Goal: Task Accomplishment & Management: Complete application form

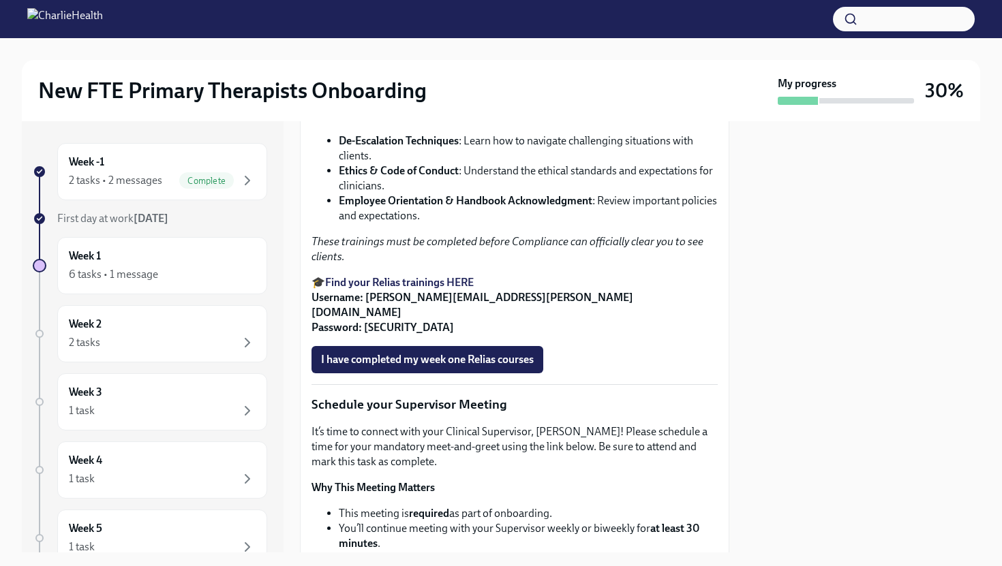
scroll to position [905, 0]
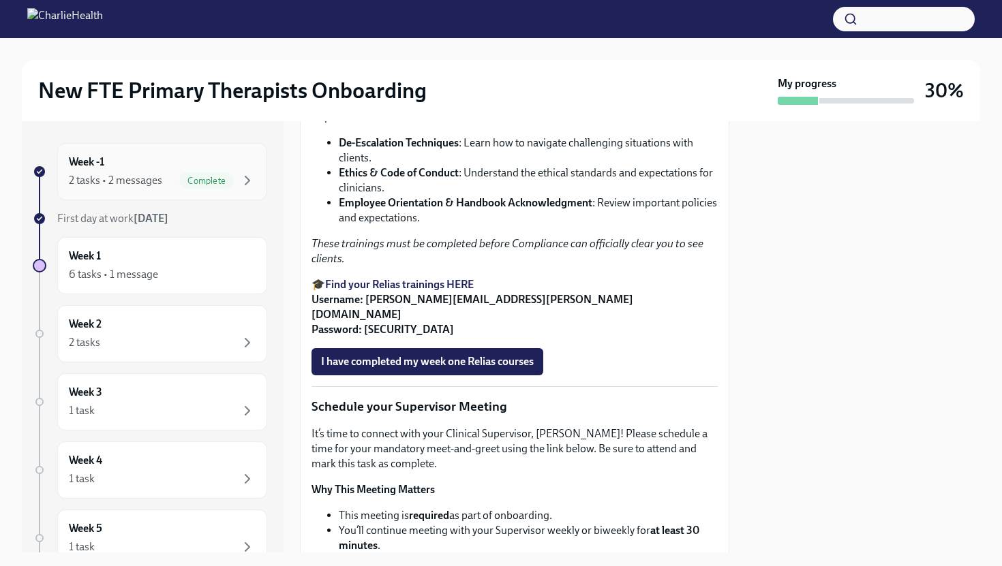
click at [155, 200] on div "Week -1 2 tasks • 2 messages Complete" at bounding box center [162, 171] width 210 height 57
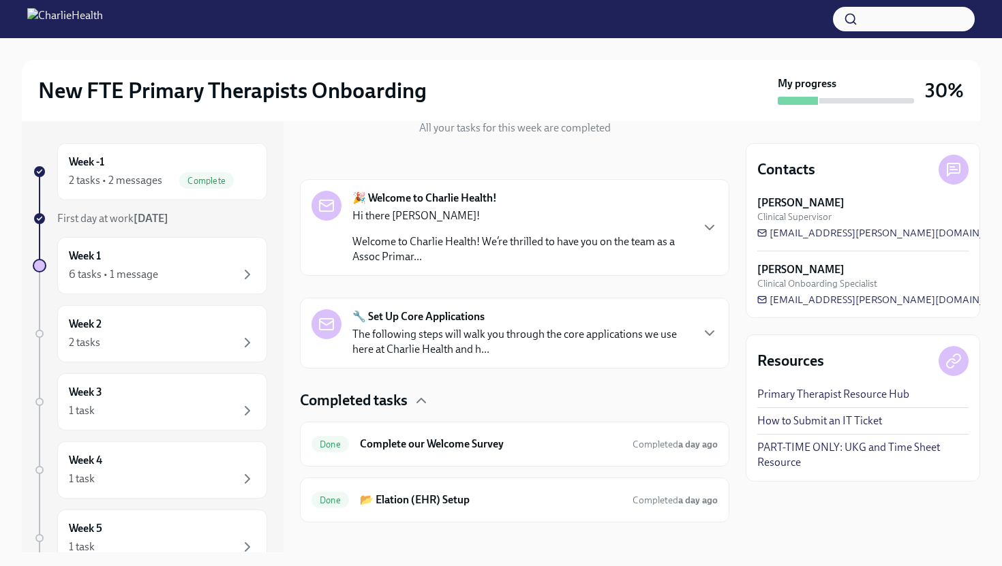
scroll to position [168, 0]
click at [579, 339] on p "The following steps will walk you through the core applications we use here at …" at bounding box center [521, 341] width 338 height 30
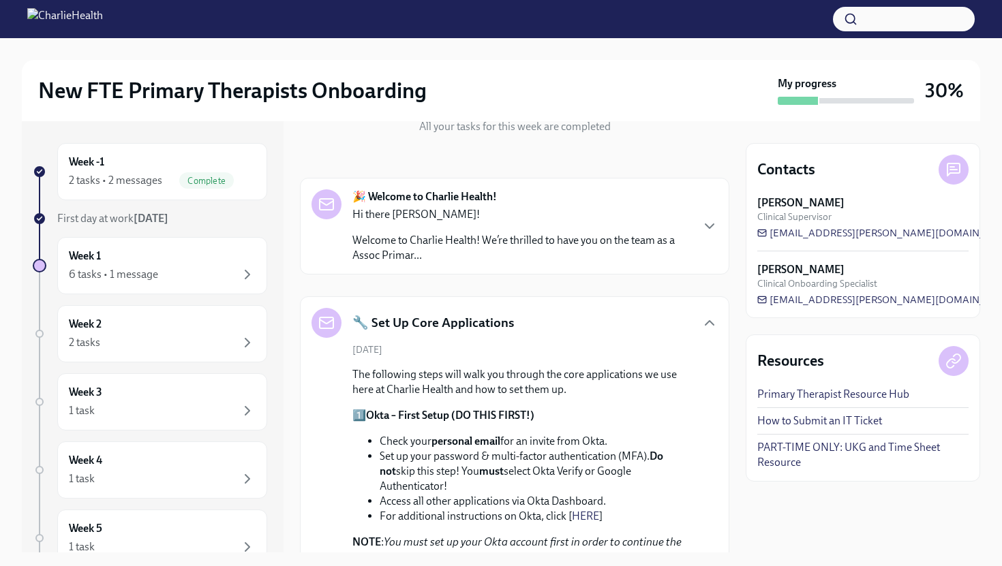
click at [586, 330] on div "🔧 Set Up Core Applications" at bounding box center [514, 323] width 406 height 30
click at [585, 241] on p "Welcome to Charlie Health! We’re thrilled to have you on the team as a Assoc Pr…" at bounding box center [521, 248] width 338 height 30
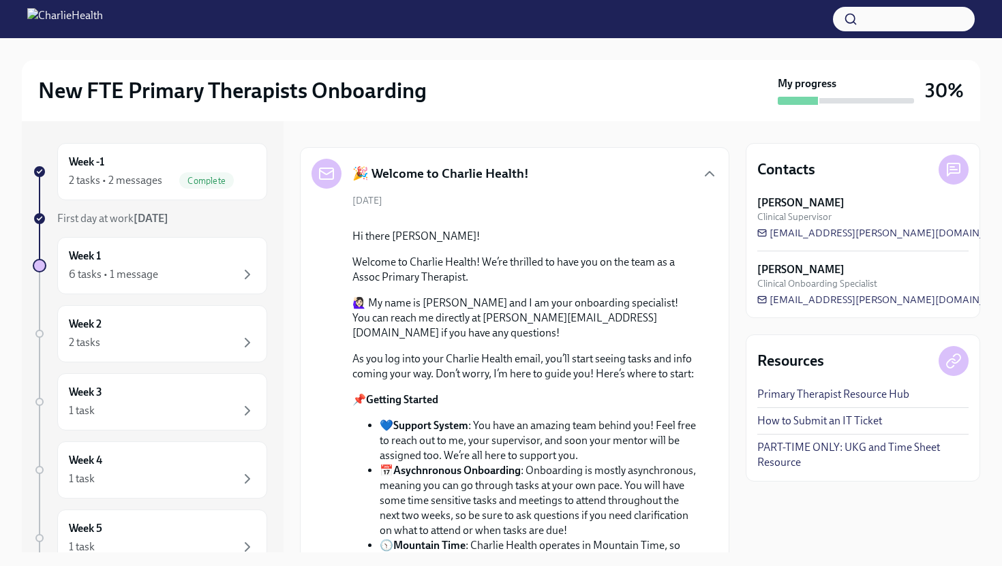
scroll to position [201, 0]
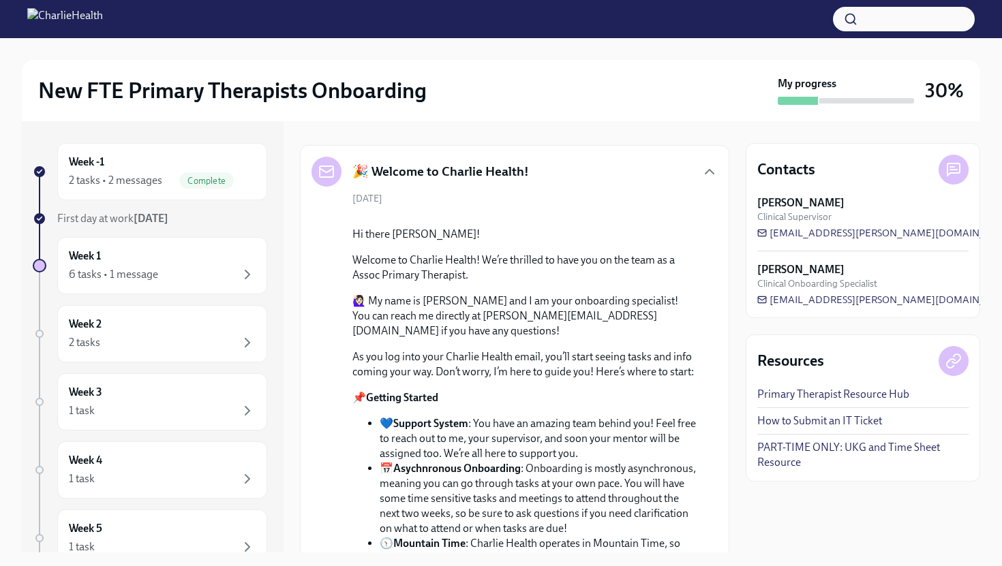
click at [700, 179] on div "🎉 Welcome to Charlie Health!" at bounding box center [514, 172] width 406 height 30
click at [702, 174] on icon "button" at bounding box center [709, 172] width 16 height 16
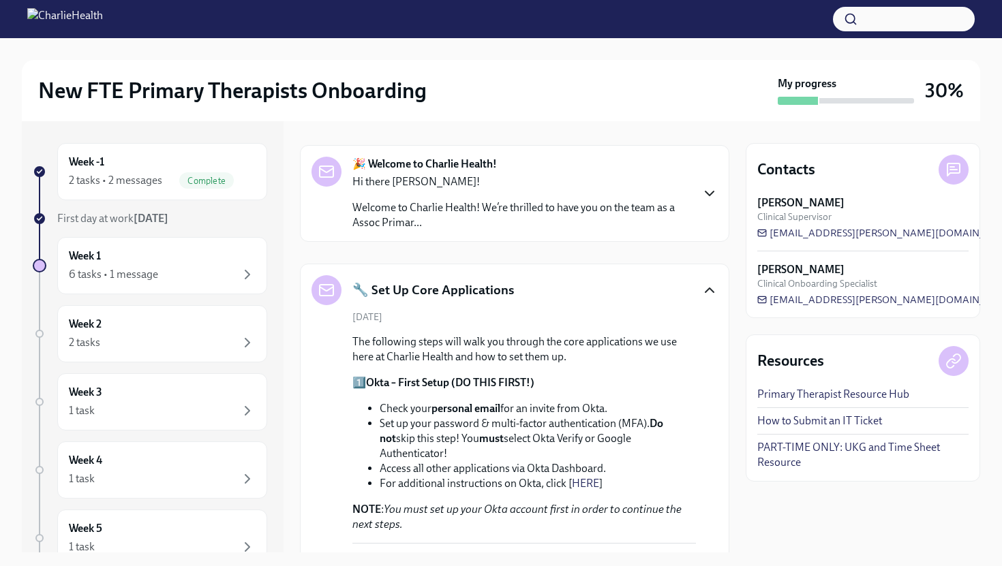
click at [701, 285] on icon "button" at bounding box center [709, 290] width 16 height 16
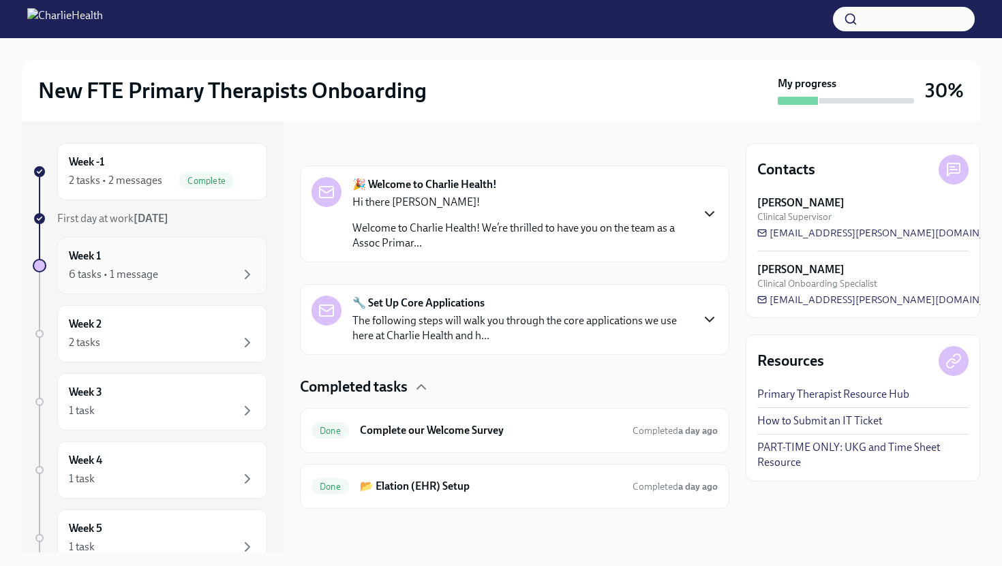
click at [211, 253] on div "Week 1 6 tasks • 1 message" at bounding box center [162, 266] width 187 height 34
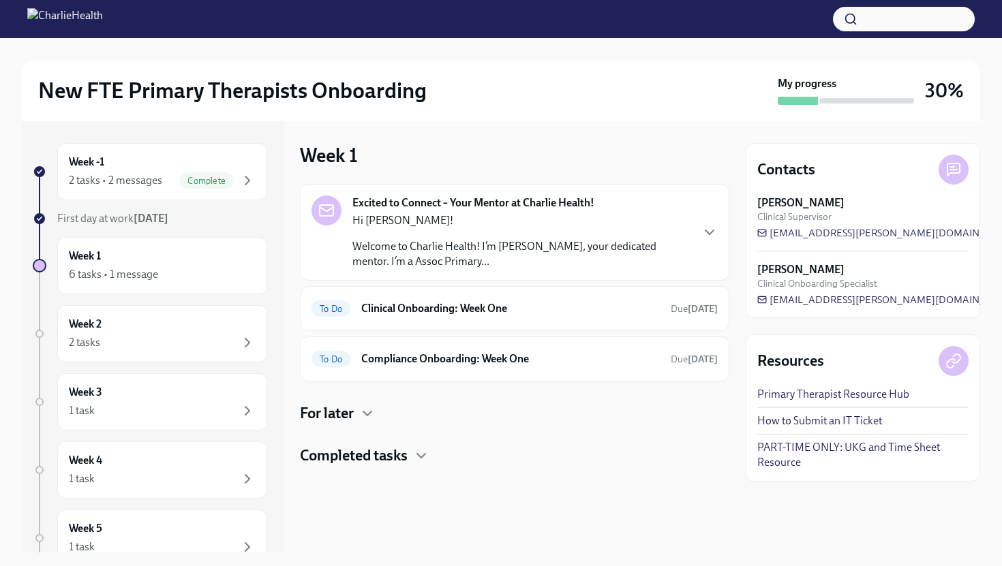
click at [359, 423] on div "For later" at bounding box center [514, 413] width 429 height 20
click at [360, 419] on icon "button" at bounding box center [367, 413] width 16 height 16
click at [412, 455] on div "Completed tasks" at bounding box center [514, 456] width 429 height 20
click at [443, 358] on h6 "Compliance Onboarding: Week One" at bounding box center [510, 359] width 298 height 15
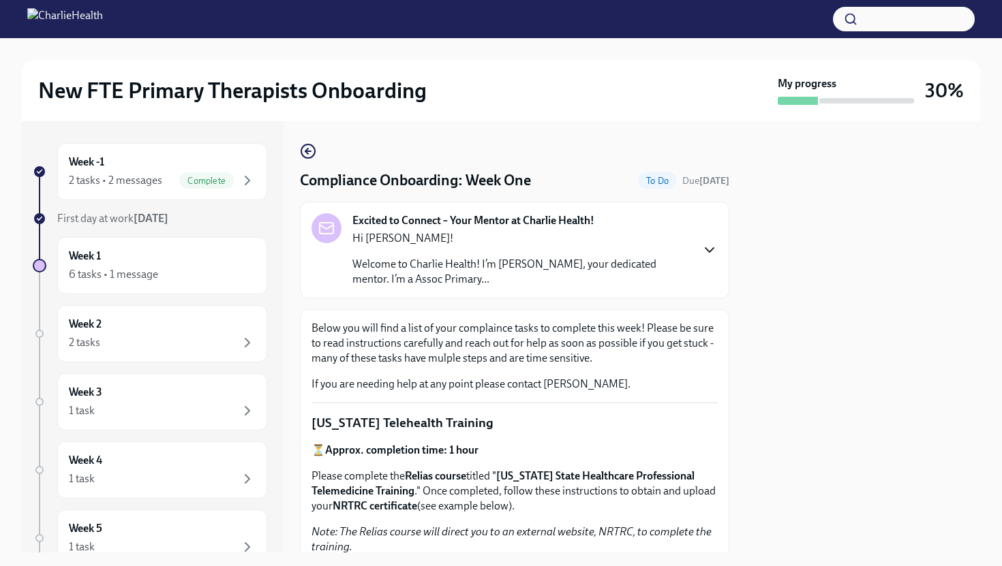
click at [709, 251] on icon "button" at bounding box center [709, 250] width 8 height 4
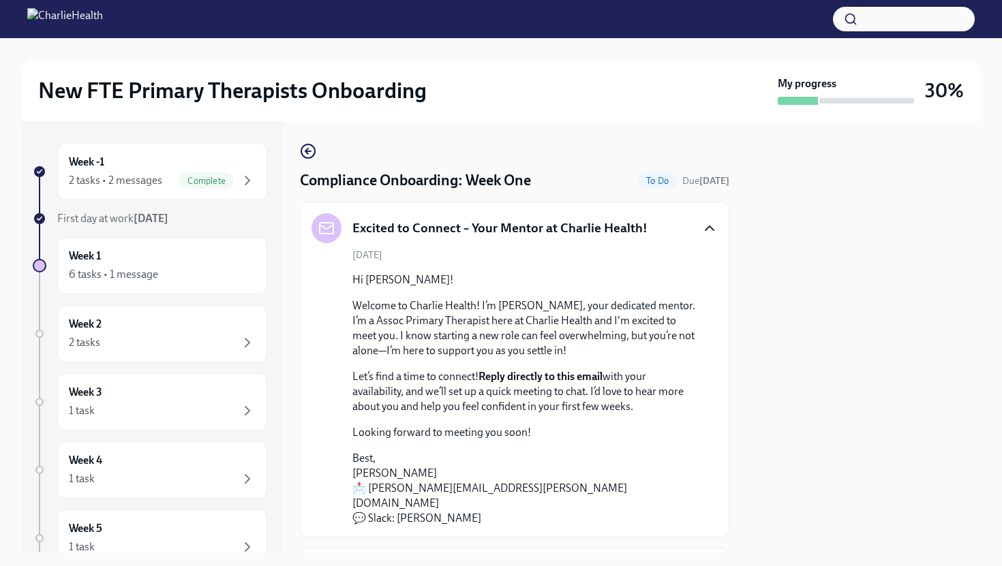
click at [708, 232] on icon "button" at bounding box center [709, 228] width 16 height 16
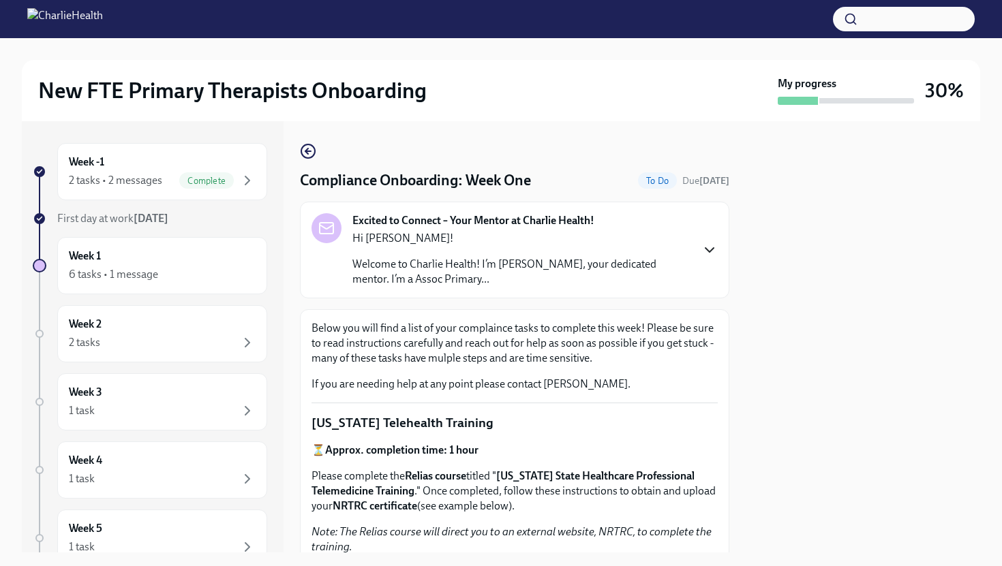
click at [706, 249] on icon "button" at bounding box center [709, 250] width 8 height 4
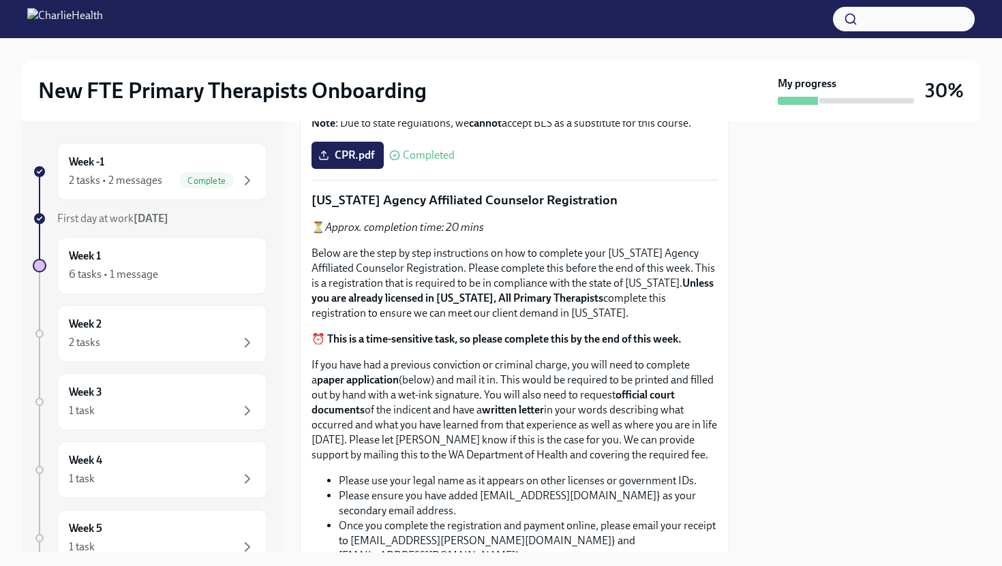
scroll to position [927, 0]
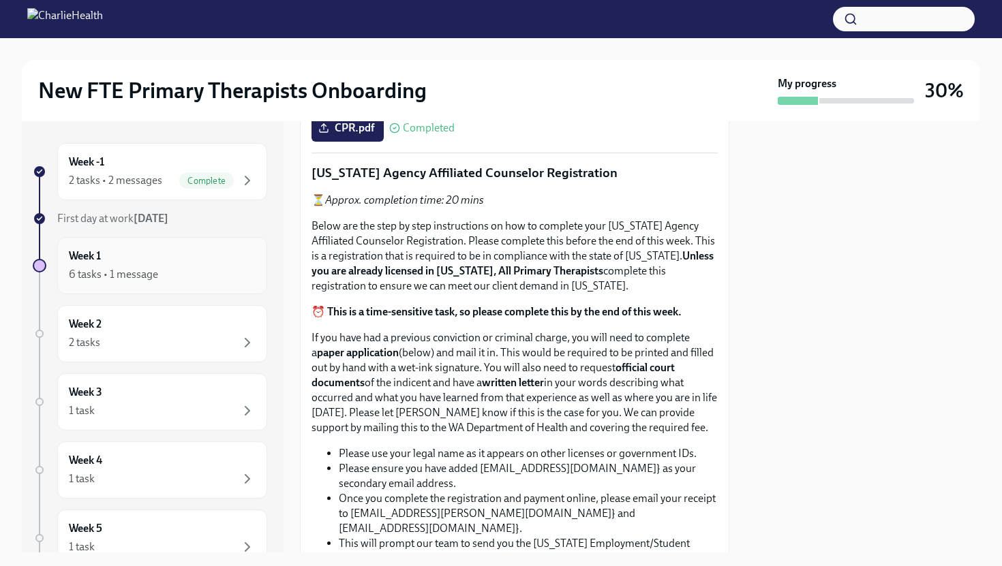
click at [202, 258] on div "Week 1 6 tasks • 1 message" at bounding box center [162, 266] width 187 height 34
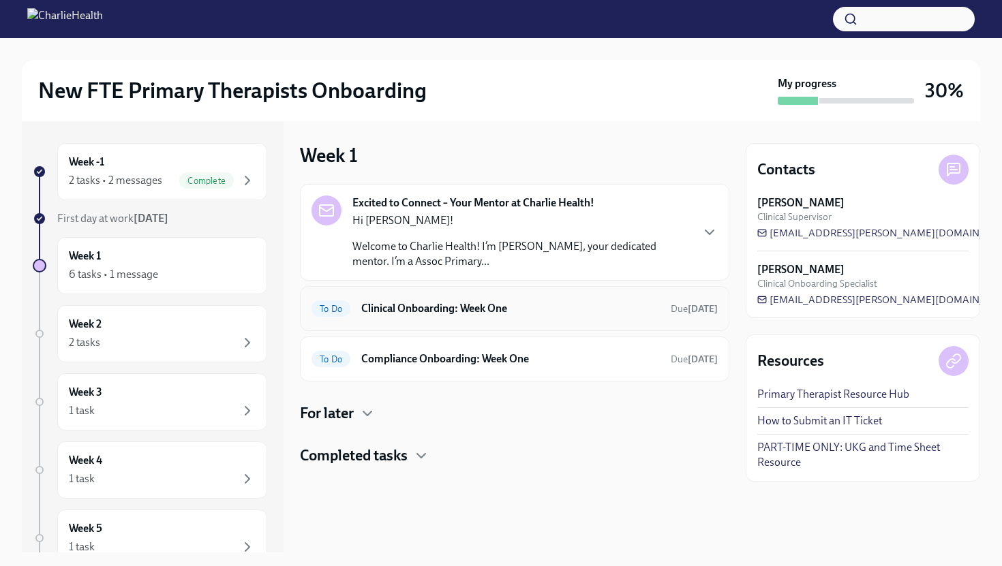
click at [439, 317] on div "To Do Clinical Onboarding: Week One Due [DATE]" at bounding box center [514, 309] width 406 height 22
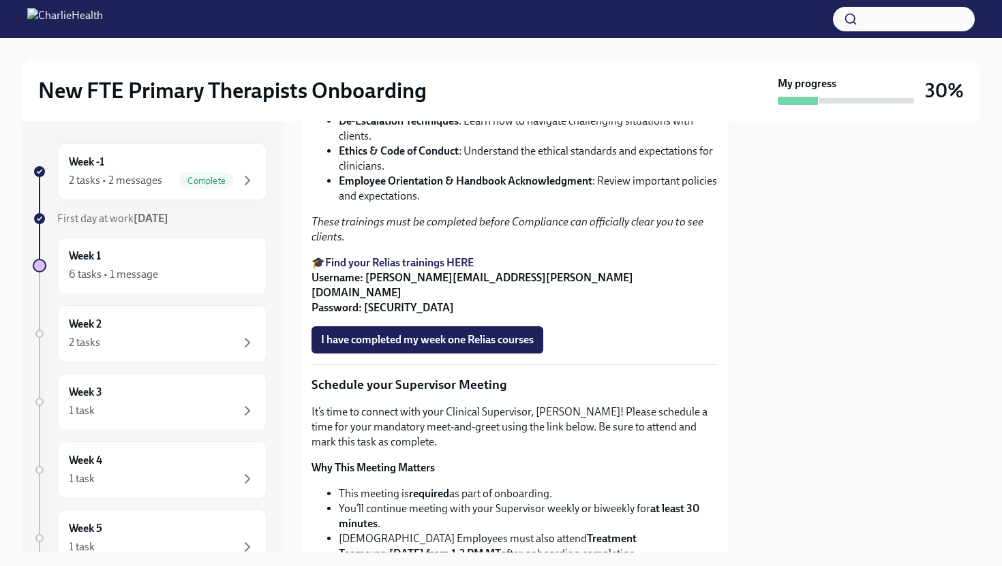
scroll to position [929, 0]
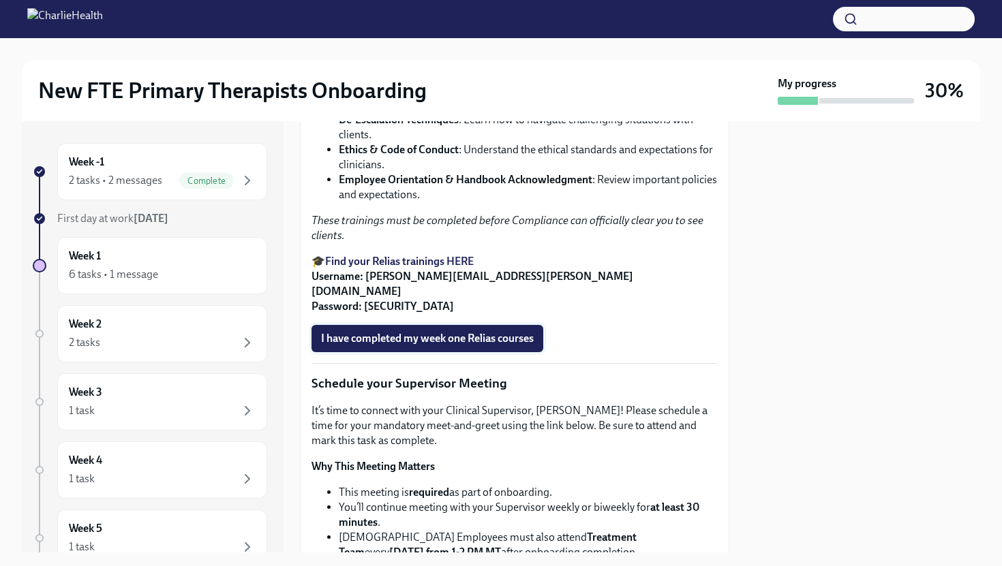
click at [438, 345] on span "I have completed my week one Relias courses" at bounding box center [427, 339] width 213 height 14
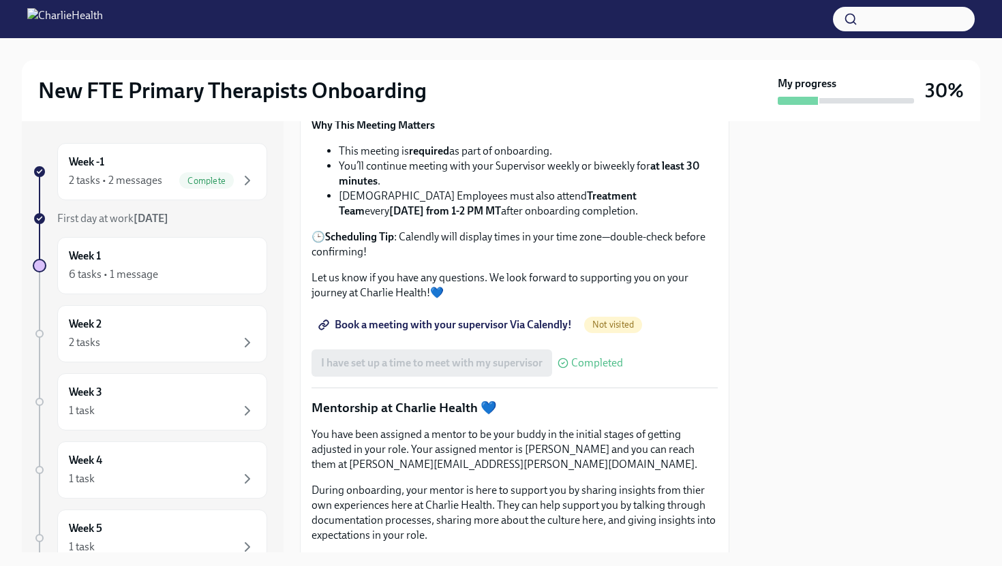
scroll to position [1273, 0]
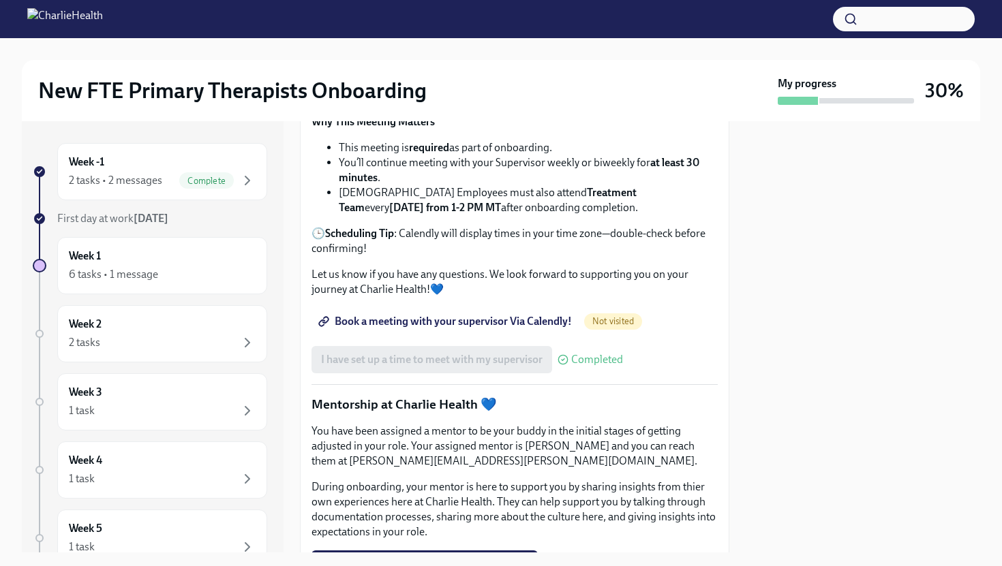
click at [435, 335] on link "Book a meeting with your supervisor Via Calendly!" at bounding box center [446, 321] width 270 height 27
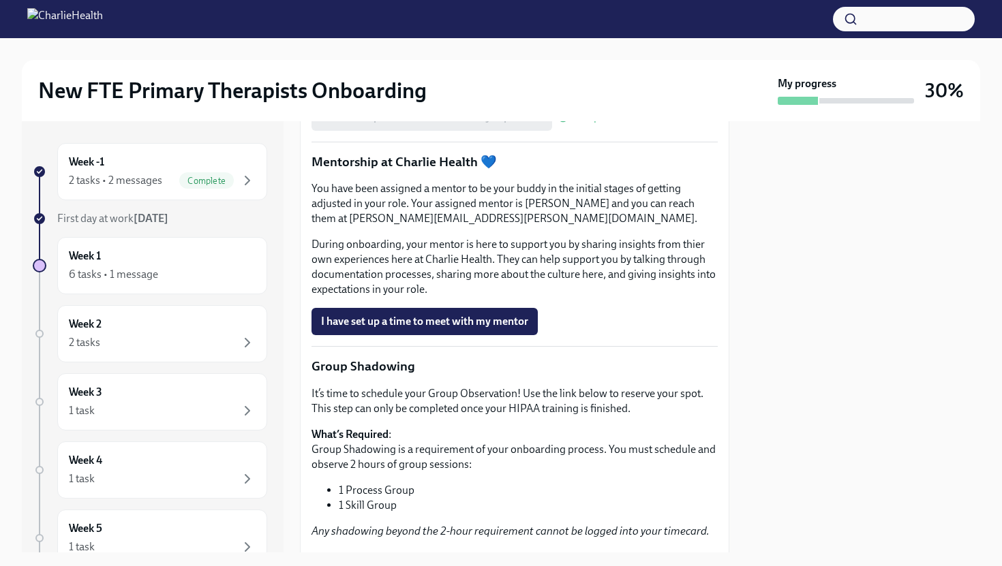
scroll to position [1517, 0]
click at [504, 328] on span "I have set up a time to meet with my mentor" at bounding box center [424, 321] width 207 height 14
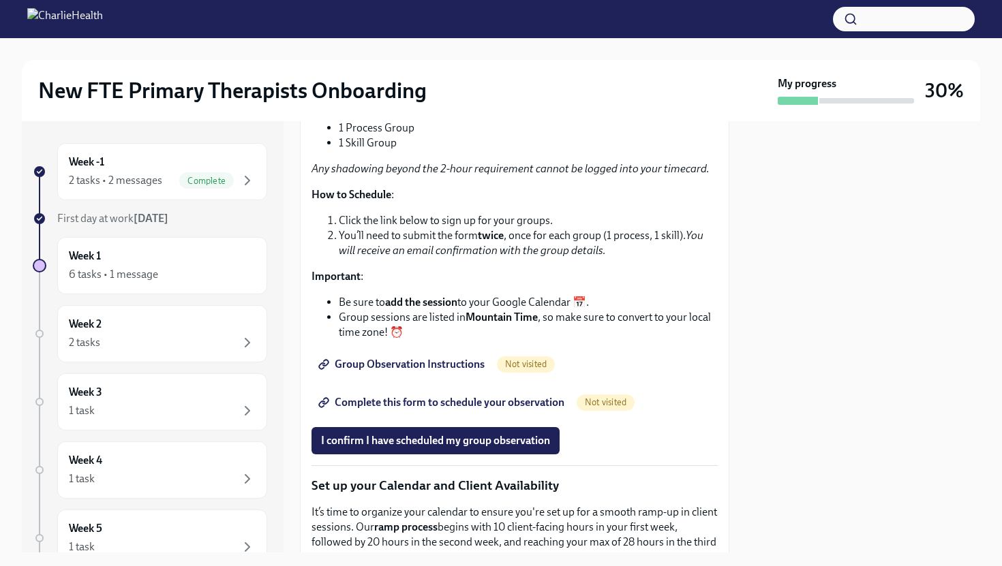
scroll to position [1894, 0]
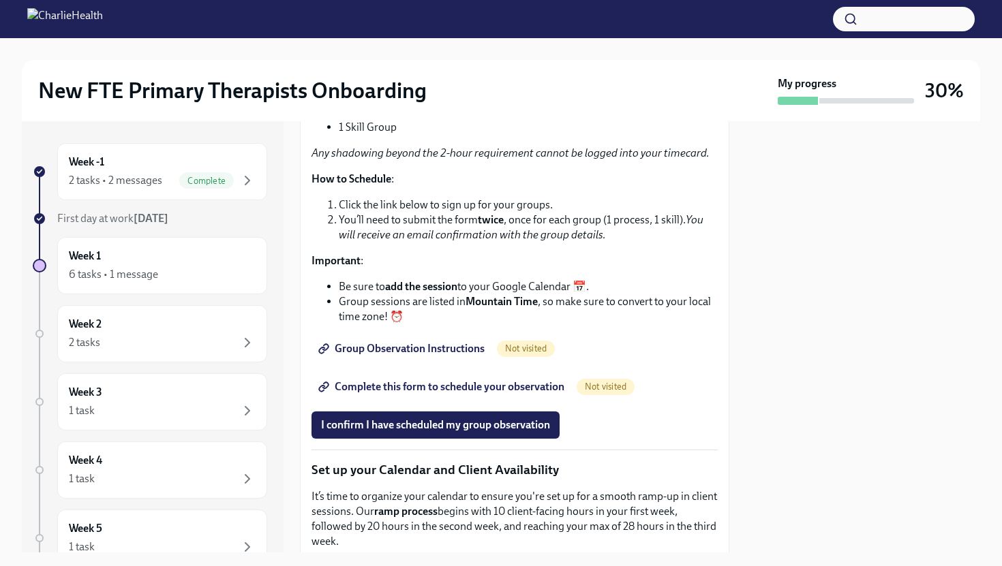
click at [433, 356] on span "Group Observation Instructions" at bounding box center [403, 349] width 164 height 14
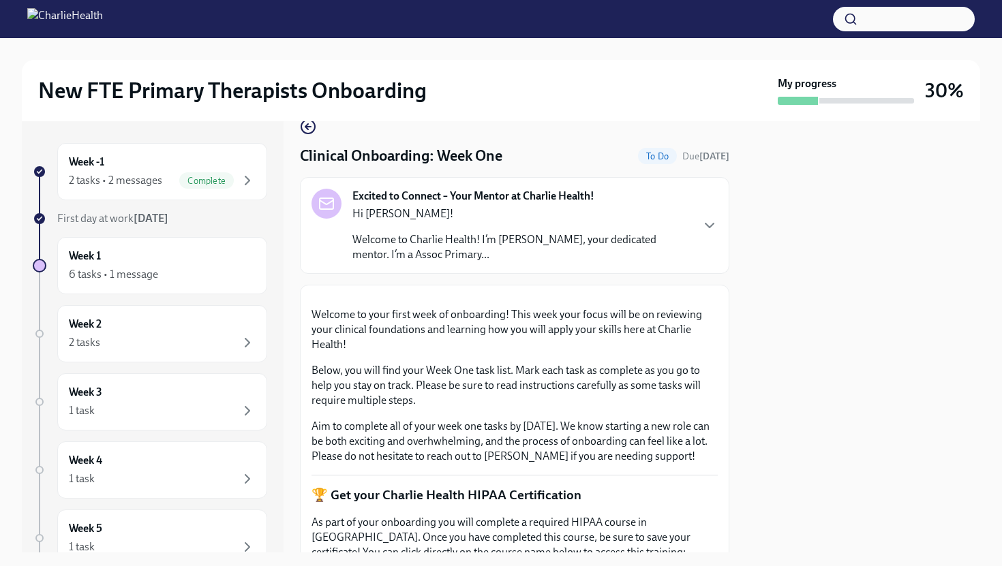
scroll to position [0, 0]
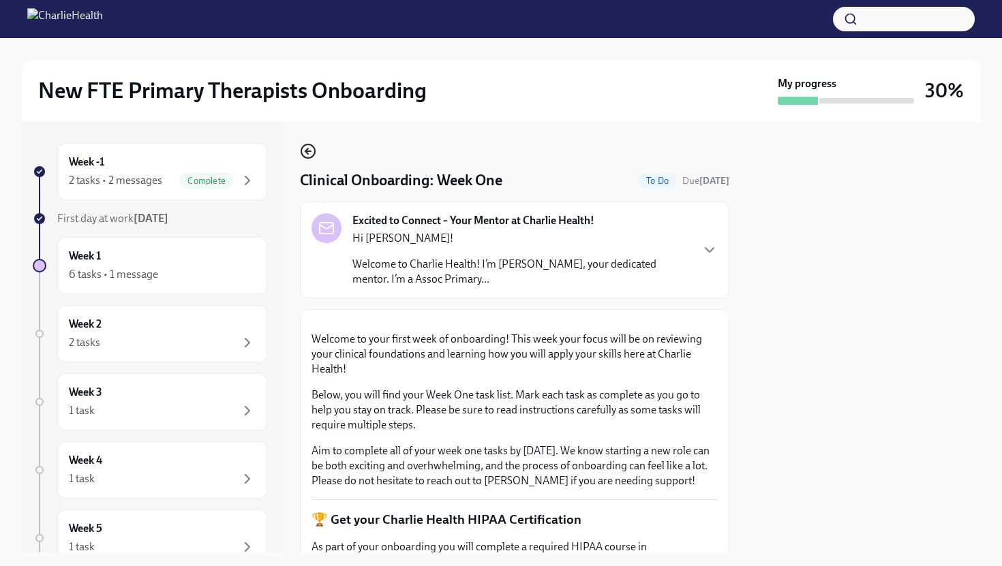
click at [307, 155] on icon "button" at bounding box center [308, 151] width 16 height 16
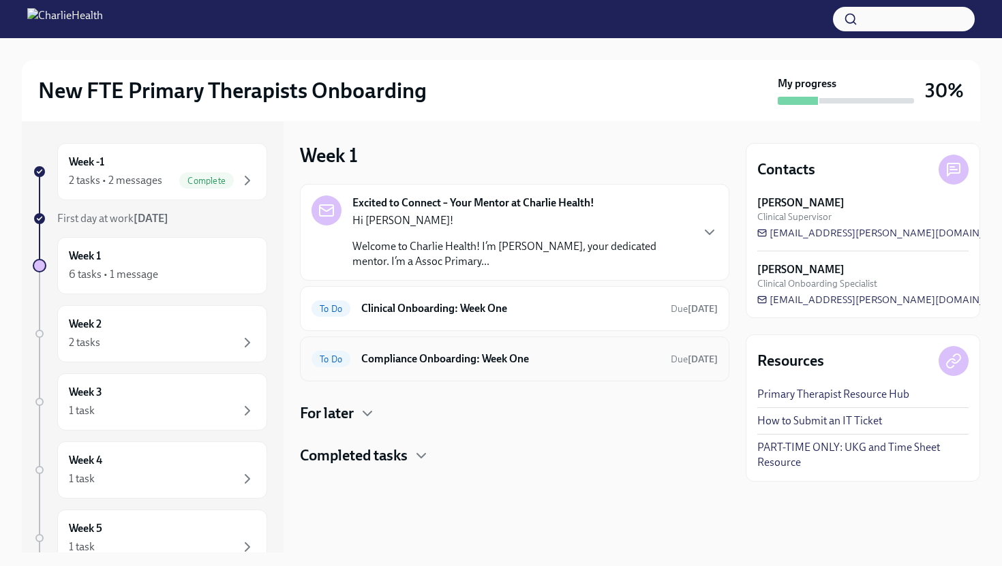
click at [478, 362] on h6 "Compliance Onboarding: Week One" at bounding box center [510, 359] width 298 height 15
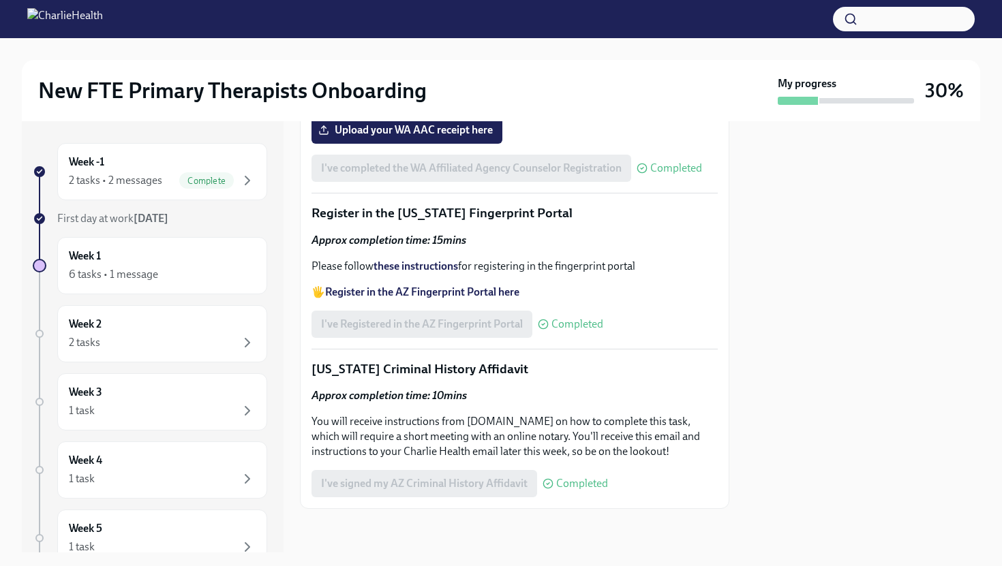
scroll to position [1719, 0]
click at [452, 144] on label "Upload your WA AAC receipt here" at bounding box center [406, 130] width 191 height 27
click at [0, 0] on input "Upload your WA AAC receipt here" at bounding box center [0, 0] width 0 height 0
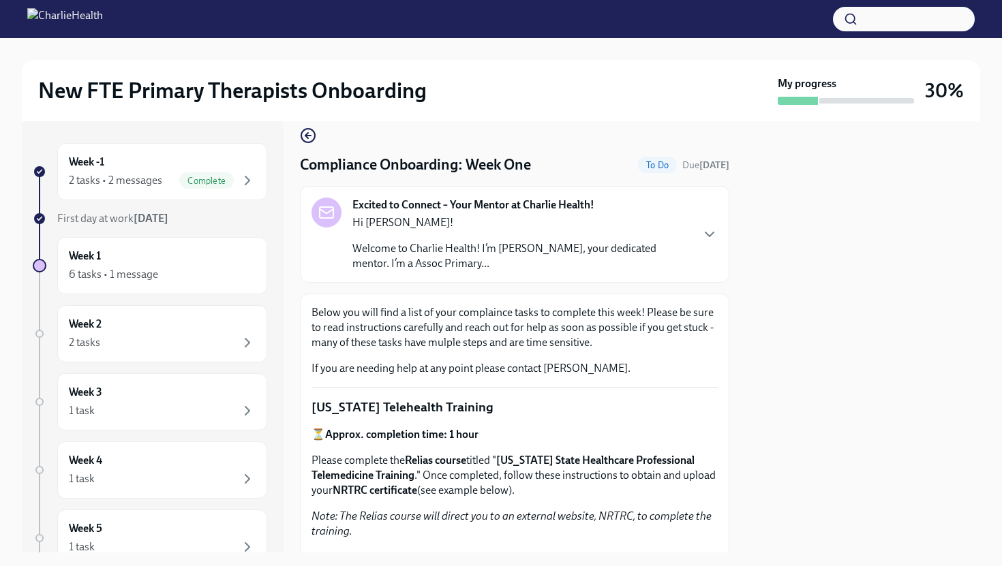
scroll to position [0, 0]
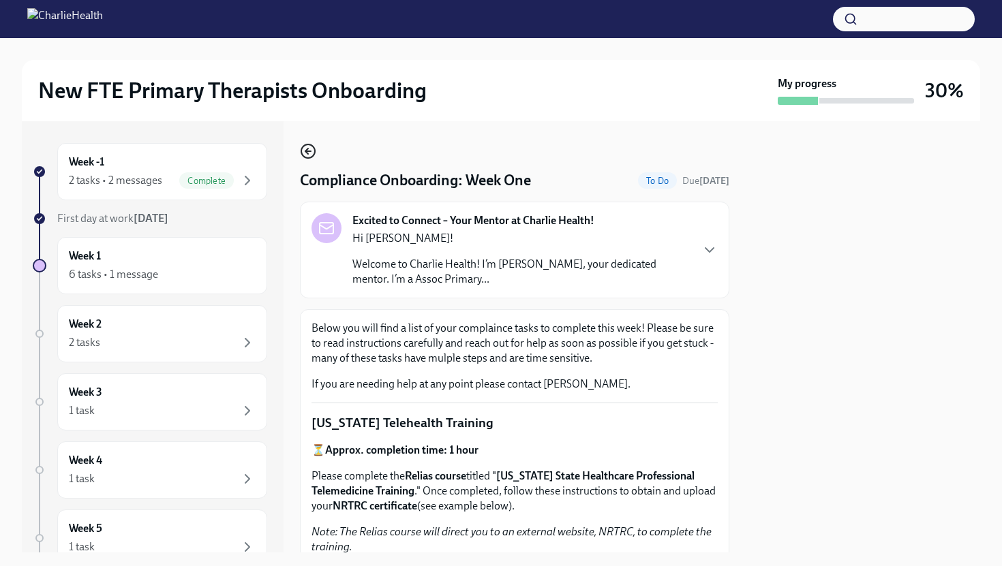
click at [307, 146] on icon "button" at bounding box center [308, 151] width 16 height 16
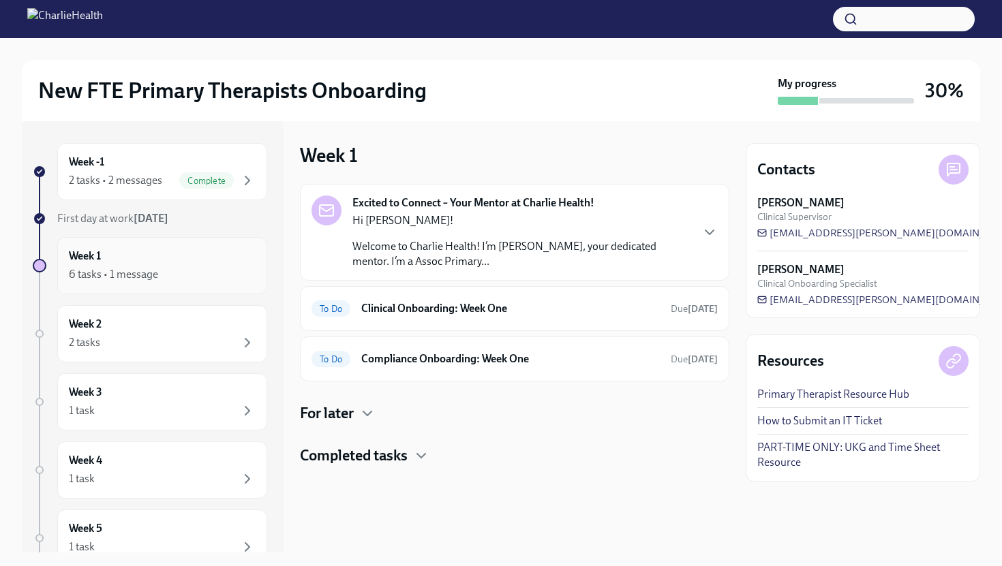
click at [157, 259] on div "Week 1 6 tasks • 1 message" at bounding box center [162, 266] width 187 height 34
click at [359, 419] on div "For later" at bounding box center [514, 413] width 429 height 20
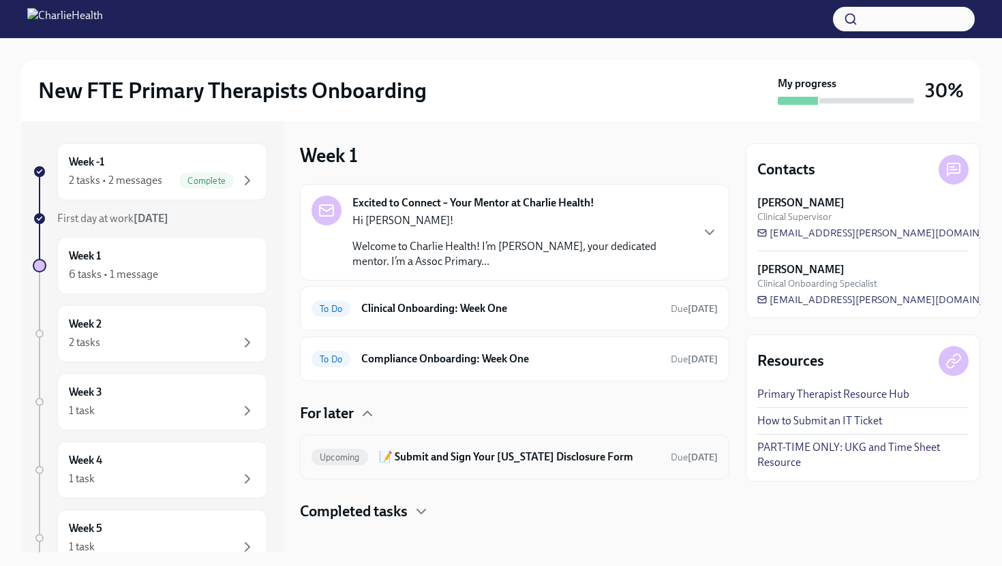
click at [422, 455] on h6 "📝 Submit and Sign Your [US_STATE] Disclosure Form" at bounding box center [519, 457] width 281 height 15
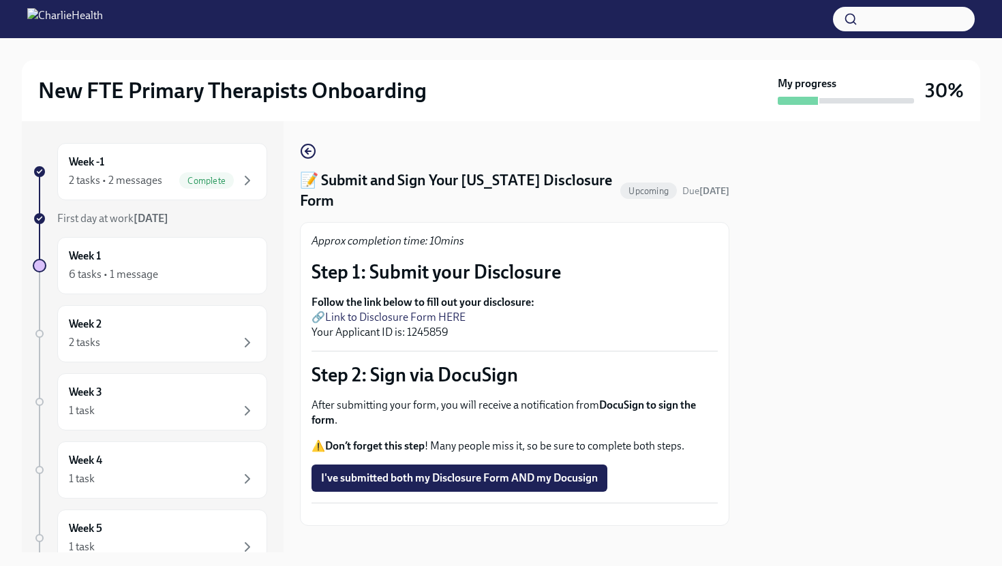
click at [453, 311] on link "Link to Disclosure Form HERE" at bounding box center [395, 317] width 140 height 13
drag, startPoint x: 448, startPoint y: 311, endPoint x: 408, endPoint y: 311, distance: 40.2
click at [408, 311] on p "Follow the link below to fill out your disclosure: 🔗 Link to Disclosure Form HE…" at bounding box center [514, 317] width 406 height 45
copy p "1245859"
click at [516, 296] on p "Follow the link below to fill out your disclosure: 🔗 Link to Disclosure Form HE…" at bounding box center [514, 317] width 406 height 45
